Goal: Task Accomplishment & Management: Manage account settings

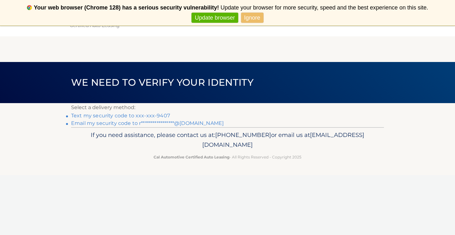
click at [256, 15] on link "Ignore" at bounding box center [252, 18] width 22 height 10
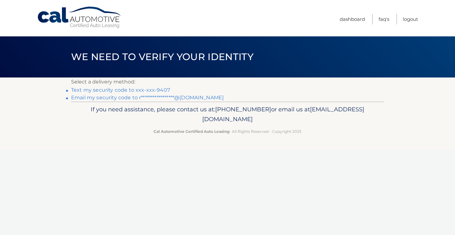
click at [244, 19] on link "Never show again" at bounding box center [228, 18] width 52 height 10
click at [159, 90] on link "Text my security code to xxx-xxx-9407" at bounding box center [120, 90] width 99 height 6
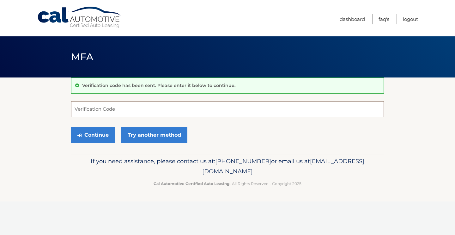
click at [153, 109] on input "Verification Code" at bounding box center [227, 109] width 313 height 16
click at [156, 111] on input "Verification Code" at bounding box center [227, 109] width 313 height 16
type input "569829"
click at [102, 130] on button "Continue" at bounding box center [93, 135] width 44 height 16
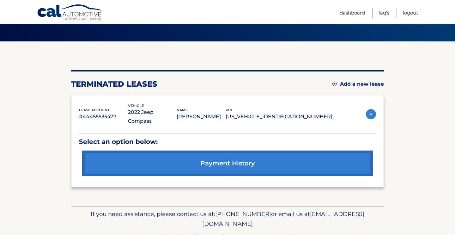
scroll to position [46, 0]
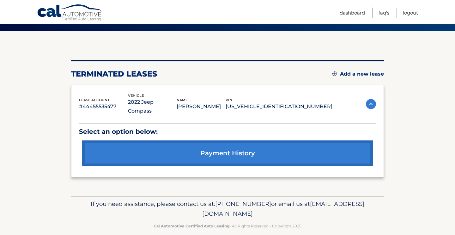
click at [372, 100] on img at bounding box center [371, 104] width 10 height 10
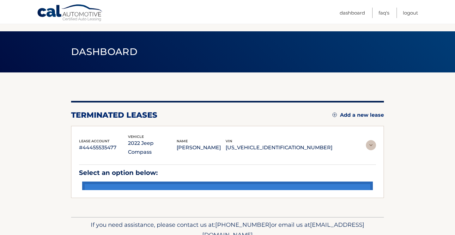
scroll to position [0, 0]
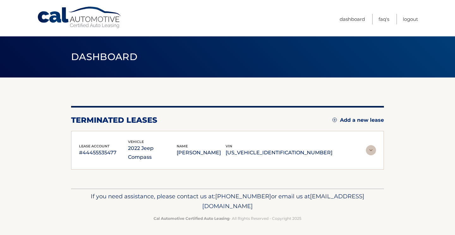
click at [369, 146] on img at bounding box center [371, 150] width 10 height 10
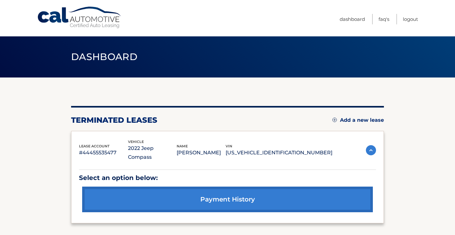
click at [368, 119] on link "Add a new lease" at bounding box center [357, 120] width 51 height 6
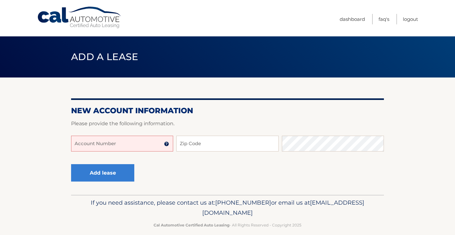
click at [133, 142] on input "Account Number" at bounding box center [122, 144] width 102 height 16
type input "44455974924"
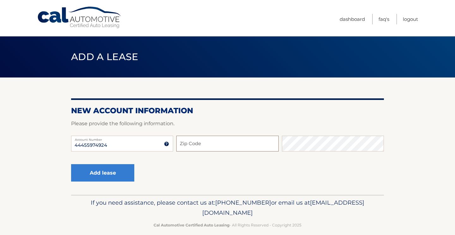
click at [193, 145] on input "Zip Code" at bounding box center [227, 144] width 102 height 16
type input "18932"
click at [71, 164] on button "Add lease" at bounding box center [102, 172] width 63 height 17
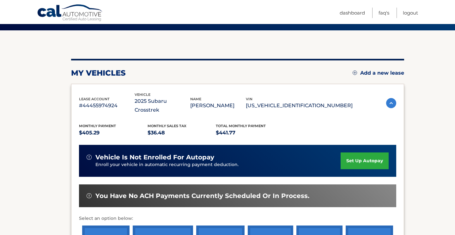
scroll to position [47, 0]
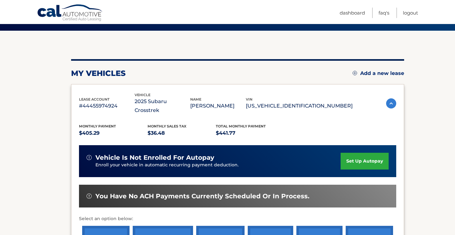
click at [350, 154] on link "set up autopay" at bounding box center [365, 161] width 48 height 17
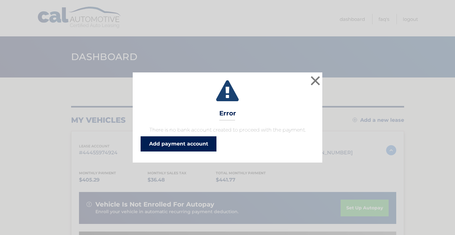
click at [207, 141] on link "Add payment account" at bounding box center [179, 143] width 76 height 15
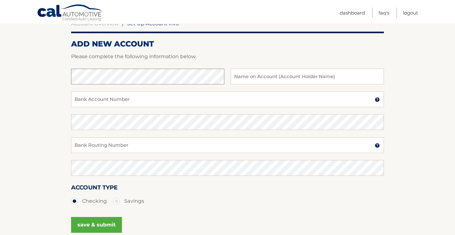
scroll to position [67, 0]
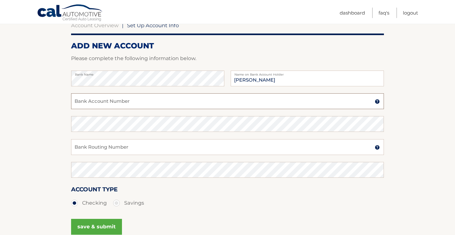
click at [273, 100] on input "Bank Account Number" at bounding box center [227, 101] width 313 height 16
click at [251, 79] on input "Ryan W Malinowski" at bounding box center [307, 78] width 153 height 16
type input "Ryan Malinowski"
click at [208, 98] on input "Bank Account Number" at bounding box center [227, 101] width 313 height 16
type input "722119-S0000"
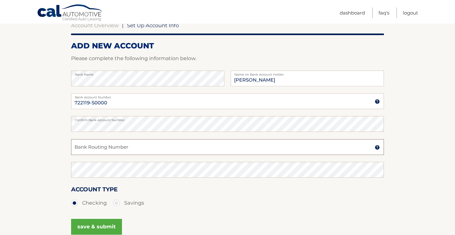
click at [130, 143] on input "Bank Routing Number" at bounding box center [227, 147] width 313 height 16
type input "231380104"
click at [128, 201] on label "Savings" at bounding box center [128, 202] width 31 height 13
click at [122, 201] on input "Savings" at bounding box center [119, 201] width 6 height 10
radio input "true"
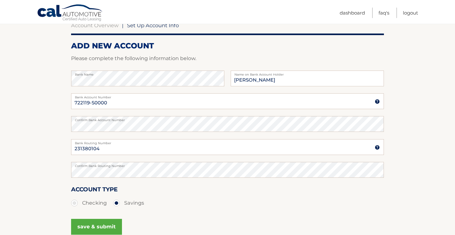
click at [159, 186] on div "Account Type Checking Savings" at bounding box center [227, 196] width 313 height 24
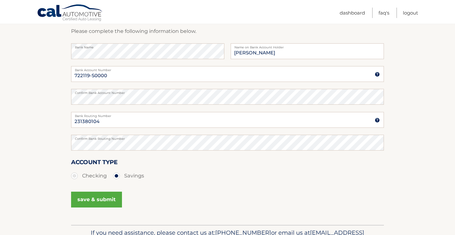
scroll to position [103, 0]
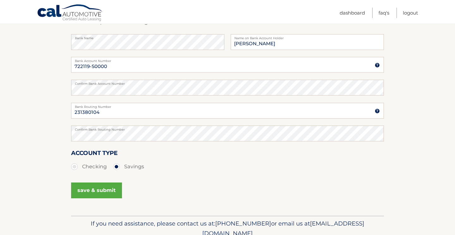
click at [86, 190] on button "save & submit" at bounding box center [96, 190] width 51 height 16
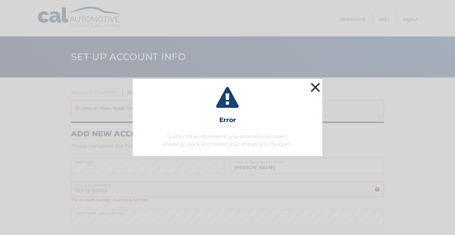
click at [318, 85] on button "×" at bounding box center [315, 87] width 13 height 13
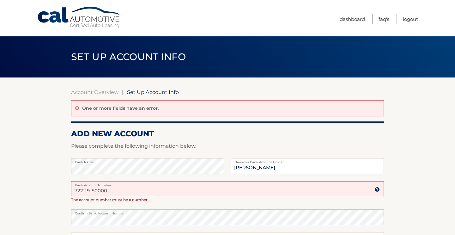
click at [151, 193] on input "722119-S0000" at bounding box center [227, 189] width 313 height 16
type input "722119"
click at [47, 166] on section "Account Overview | Set Up Account Info One or more fields have an error. ADD NE…" at bounding box center [227, 211] width 455 height 268
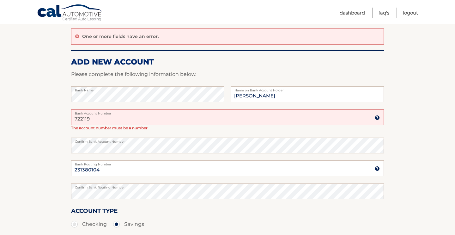
scroll to position [108, 0]
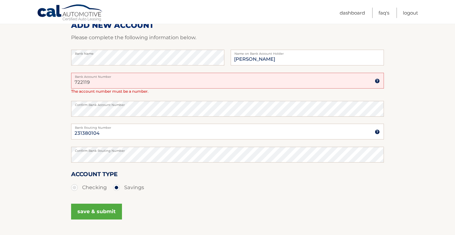
click at [117, 214] on button "save & submit" at bounding box center [96, 211] width 51 height 16
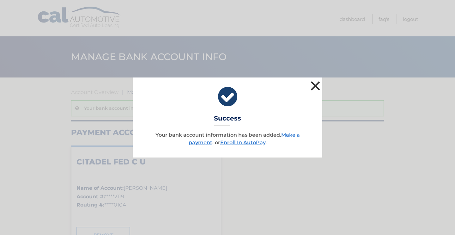
click at [314, 87] on button "×" at bounding box center [315, 85] width 13 height 13
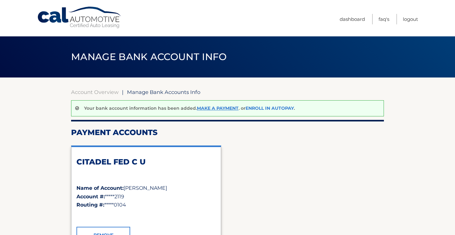
click at [258, 107] on link "Enroll In AutoPay" at bounding box center [269, 108] width 48 height 6
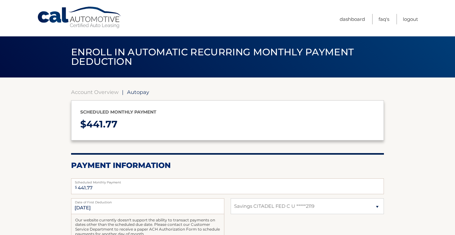
select select "YzNmYWFiNjYtNjE5NC00ZDg1LWFkMTQtNDliMjk1ZDYwOTdj"
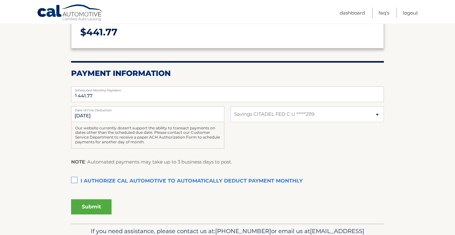
scroll to position [98, 0]
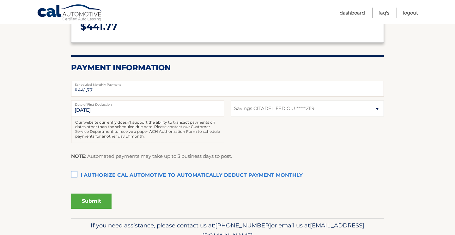
click at [76, 175] on label "I authorize cal automotive to automatically deduct payment monthly This checkbo…" at bounding box center [227, 175] width 313 height 13
click at [0, 0] on input "I authorize cal automotive to automatically deduct payment monthly This checkbo…" at bounding box center [0, 0] width 0 height 0
click at [103, 202] on button "Submit" at bounding box center [91, 200] width 40 height 15
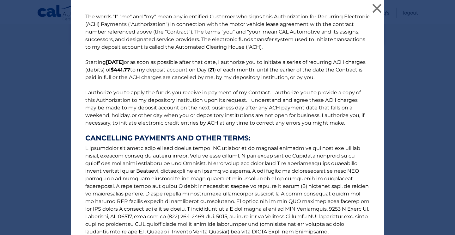
scroll to position [71, 0]
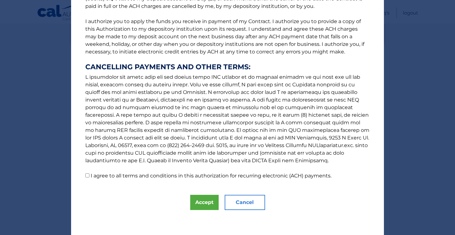
click at [94, 178] on label "I agree to all terms and conditions in this authorization for recurring electro…" at bounding box center [211, 175] width 241 height 6
click at [89, 177] on input "I agree to all terms and conditions in this authorization for recurring electro…" at bounding box center [87, 175] width 4 height 4
checkbox input "true"
click at [208, 195] on button "Accept" at bounding box center [204, 202] width 28 height 15
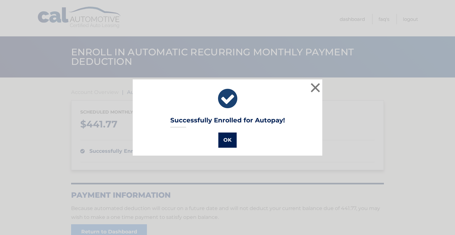
click at [229, 143] on button "OK" at bounding box center [227, 139] width 18 height 15
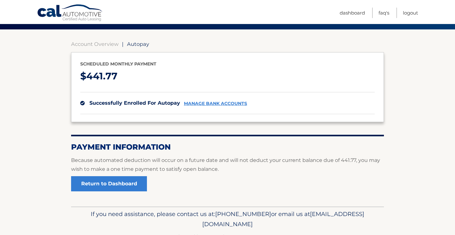
scroll to position [49, 0]
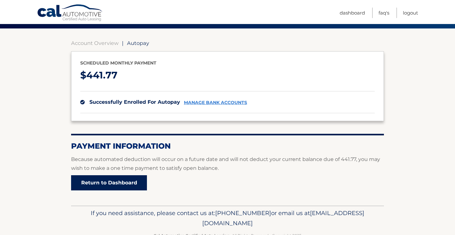
click at [114, 179] on link "Return to Dashboard" at bounding box center [109, 182] width 76 height 15
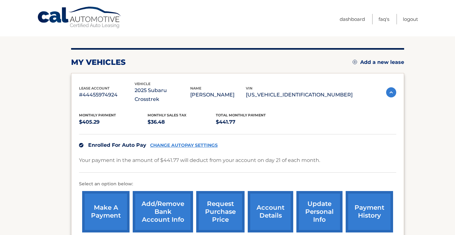
scroll to position [58, 0]
